Goal: Information Seeking & Learning: Check status

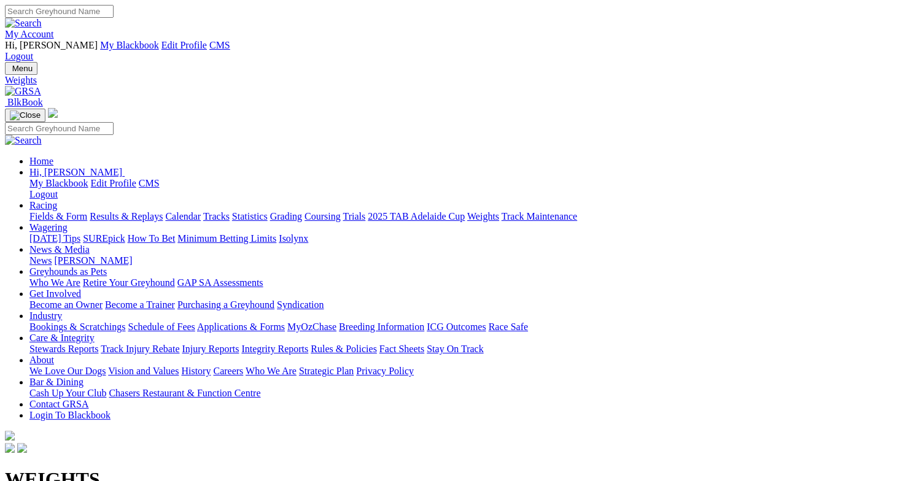
click at [146, 211] on link "Results & Replays" at bounding box center [126, 216] width 73 height 10
